Goal: Task Accomplishment & Management: Manage account settings

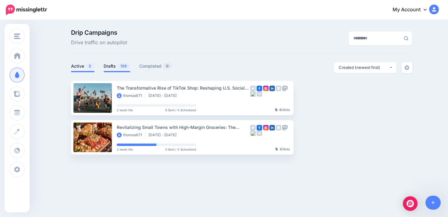
click at [109, 64] on link "Drafts 126" at bounding box center [117, 66] width 27 height 7
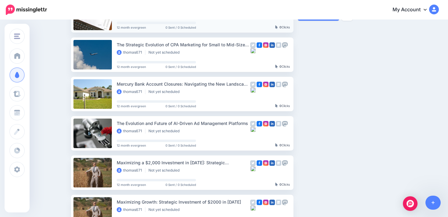
scroll to position [163, 0]
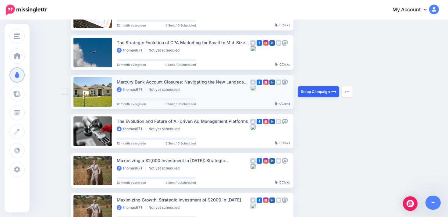
click at [320, 91] on link "Setup Campaign" at bounding box center [318, 91] width 41 height 11
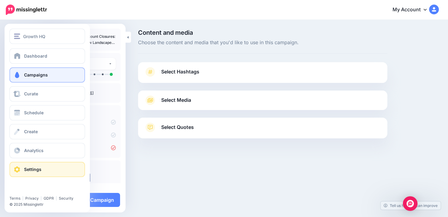
click at [36, 170] on span "Settings" at bounding box center [32, 169] width 17 height 5
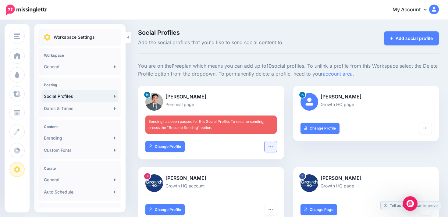
click at [265, 145] on button "button" at bounding box center [271, 146] width 12 height 11
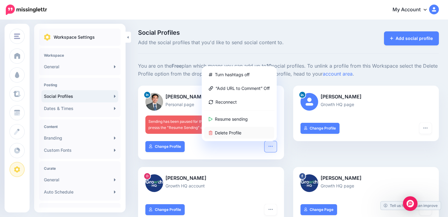
click at [254, 131] on link "Delete Profile" at bounding box center [239, 133] width 70 height 12
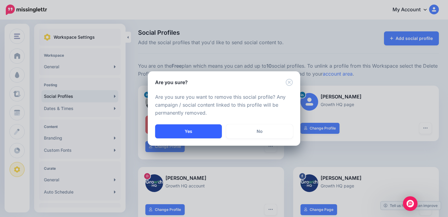
click at [207, 134] on button "Yes" at bounding box center [188, 131] width 67 height 14
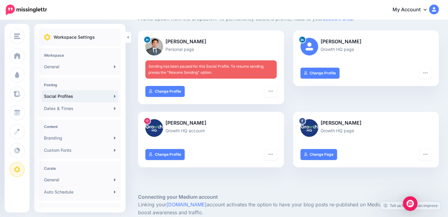
scroll to position [57, 0]
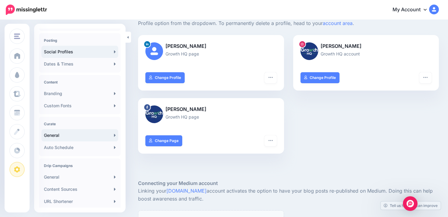
scroll to position [58, 0]
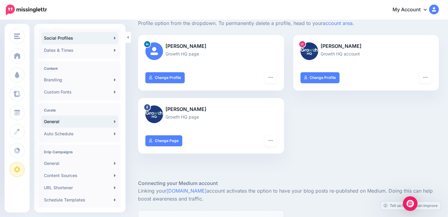
click at [89, 124] on link "General" at bounding box center [79, 122] width 77 height 12
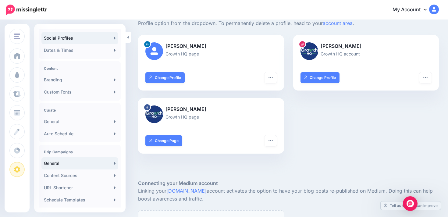
click at [95, 166] on link "General" at bounding box center [79, 163] width 77 height 12
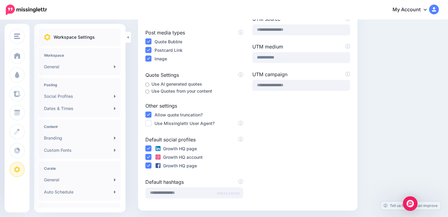
scroll to position [109, 0]
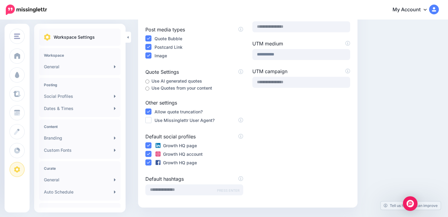
click at [176, 82] on label "Use AI generated quotes" at bounding box center [177, 80] width 51 height 7
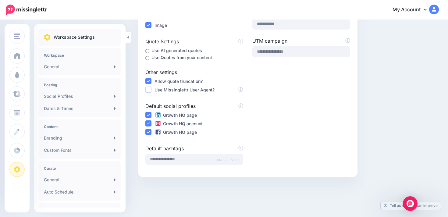
scroll to position [145, 0]
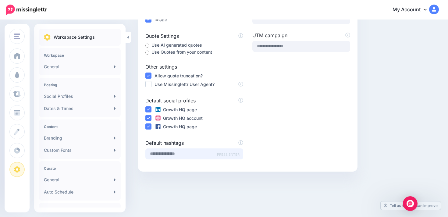
click at [201, 155] on input "text" at bounding box center [194, 153] width 98 height 11
type input "********"
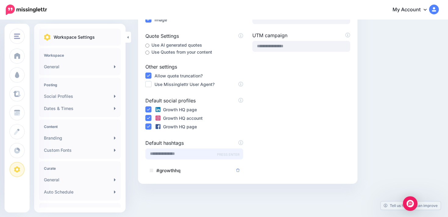
click at [193, 155] on input "text" at bounding box center [194, 153] width 98 height 11
type input "******"
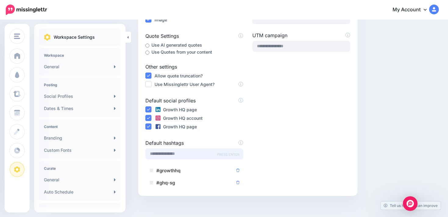
click at [182, 153] on input "text" at bounding box center [194, 153] width 98 height 11
click at [237, 170] on icon at bounding box center [237, 170] width 3 height 3
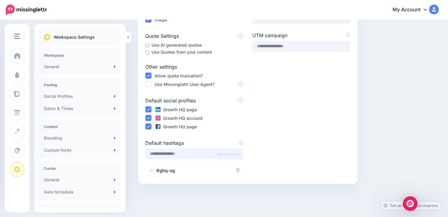
click at [175, 153] on input "text" at bounding box center [194, 153] width 98 height 11
type input "*"
type input "*******"
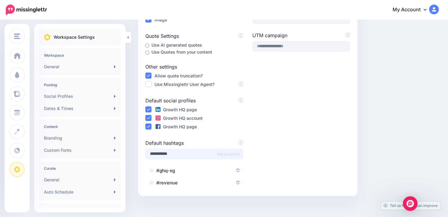
type input "**********"
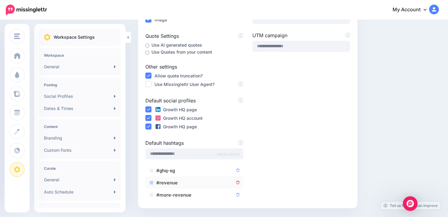
click at [237, 181] on icon at bounding box center [237, 182] width 3 height 3
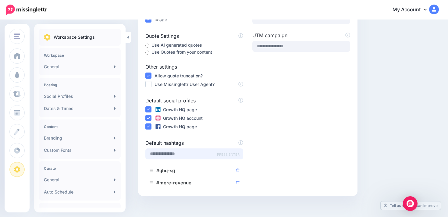
click at [177, 153] on input "text" at bounding box center [194, 153] width 98 height 11
type input "**********"
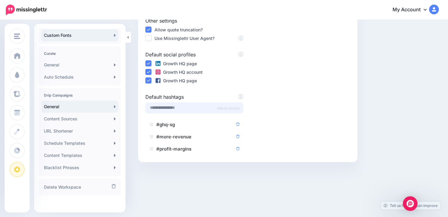
scroll to position [118, 0]
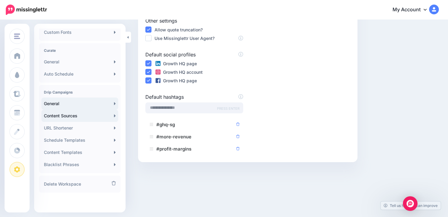
click at [96, 118] on link "Content Sources" at bounding box center [79, 116] width 77 height 12
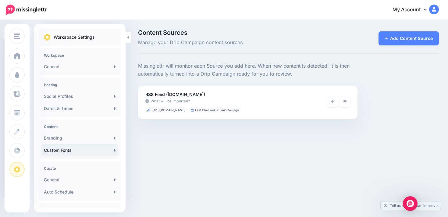
scroll to position [118, 0]
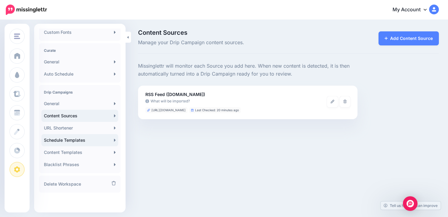
click at [105, 141] on link "Schedule Templates" at bounding box center [79, 140] width 77 height 12
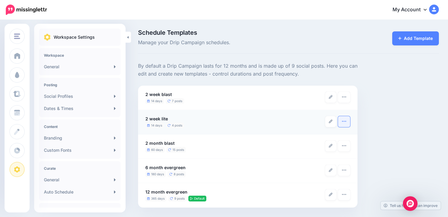
click at [343, 123] on icon "button" at bounding box center [344, 121] width 5 height 5
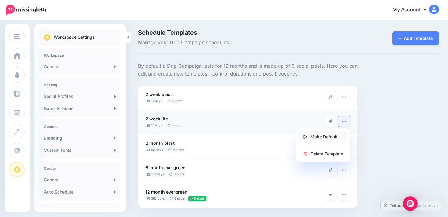
click at [323, 137] on link "Make Default" at bounding box center [323, 137] width 50 height 12
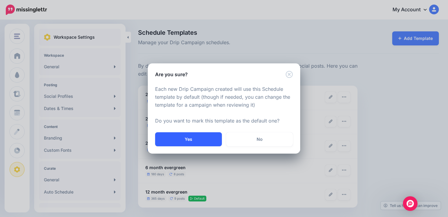
click at [192, 135] on button "Yes" at bounding box center [188, 139] width 67 height 14
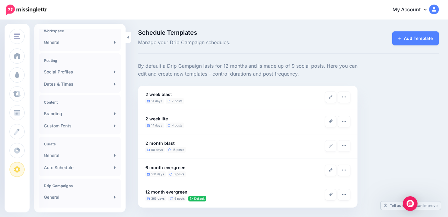
scroll to position [30, 0]
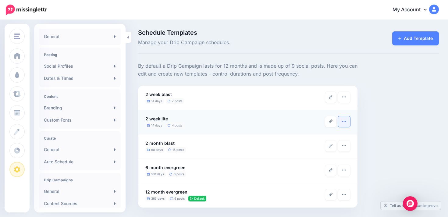
click at [345, 125] on button "button" at bounding box center [344, 121] width 12 height 11
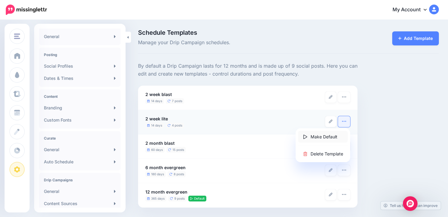
click at [329, 139] on link "Make Default" at bounding box center [323, 137] width 50 height 12
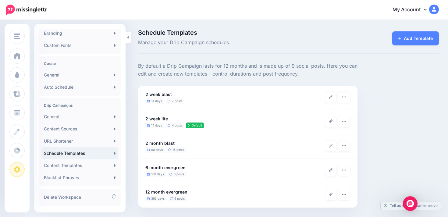
scroll to position [118, 0]
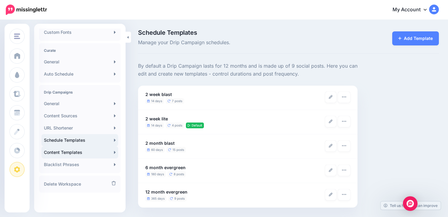
click at [95, 152] on link "Content Templates" at bounding box center [79, 152] width 77 height 12
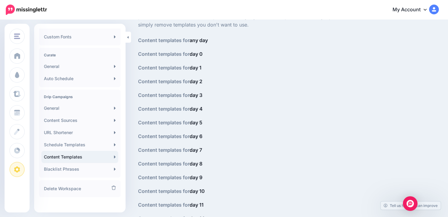
scroll to position [115, 0]
click at [87, 168] on link "Blacklist Phrases" at bounding box center [79, 168] width 77 height 12
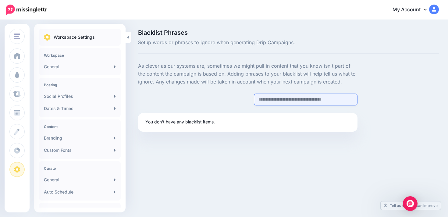
click at [282, 99] on input "text" at bounding box center [306, 100] width 104 height 12
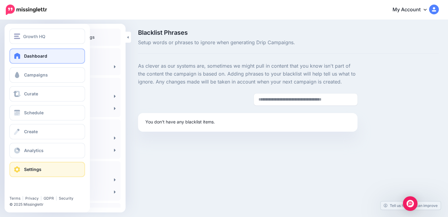
click at [30, 55] on span "Dashboard" at bounding box center [35, 55] width 23 height 5
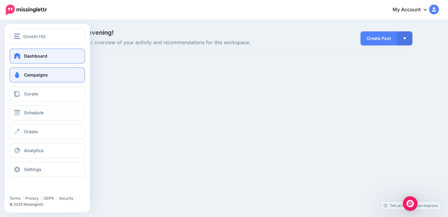
click at [33, 73] on span "Campaigns" at bounding box center [36, 74] width 24 height 5
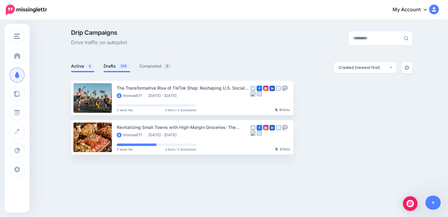
click at [111, 66] on link "Drafts 126" at bounding box center [117, 66] width 27 height 7
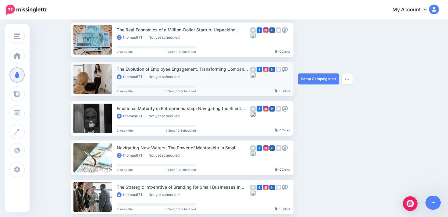
scroll to position [89, 0]
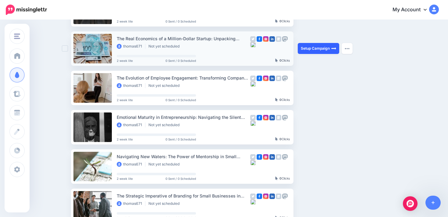
click at [320, 48] on link "Setup Campaign" at bounding box center [318, 48] width 41 height 11
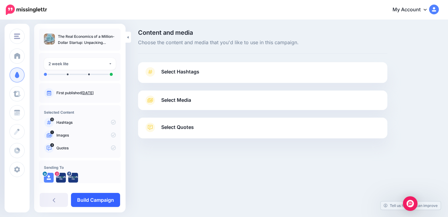
click at [107, 197] on link "Build Campaign" at bounding box center [95, 200] width 49 height 14
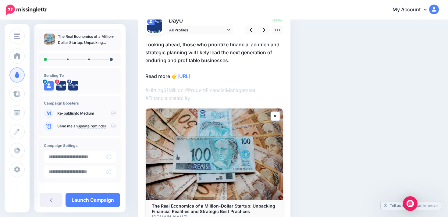
scroll to position [94, 0]
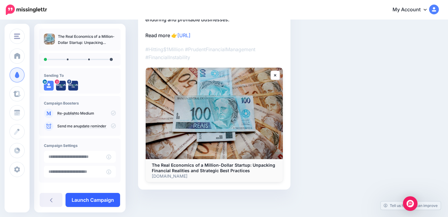
click at [113, 198] on link "Launch Campaign" at bounding box center [93, 200] width 55 height 14
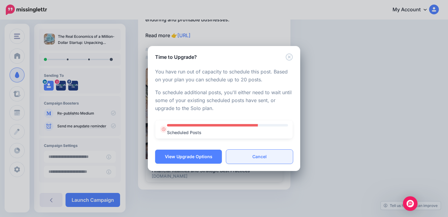
click at [243, 156] on link "Cancel" at bounding box center [259, 157] width 67 height 14
